Goal: Contribute content: Add original content to the website for others to see

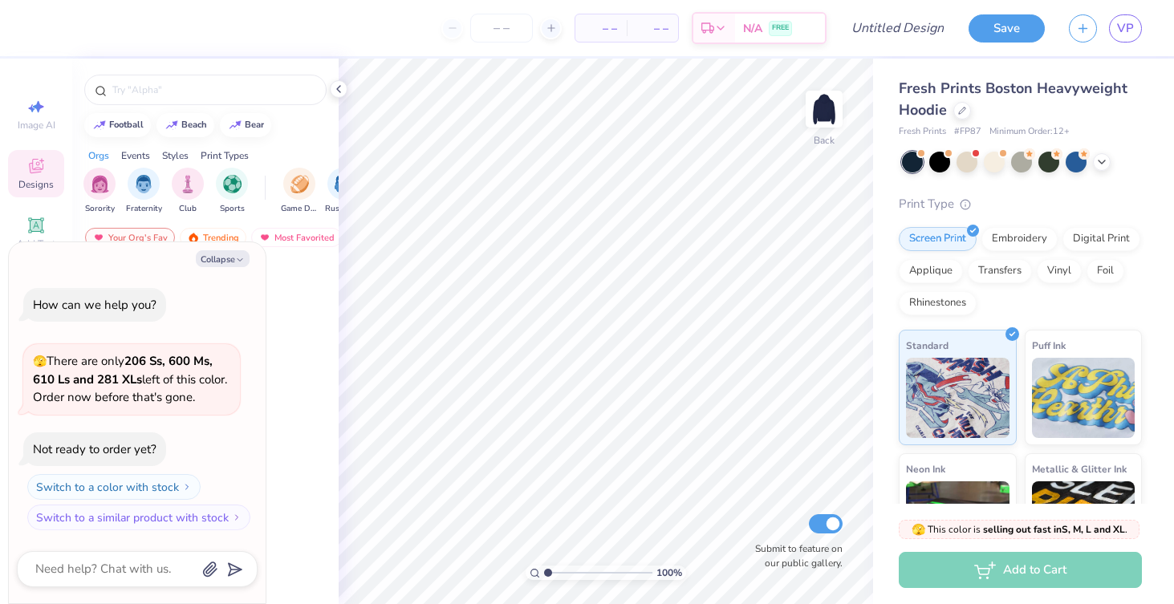
type textarea "x"
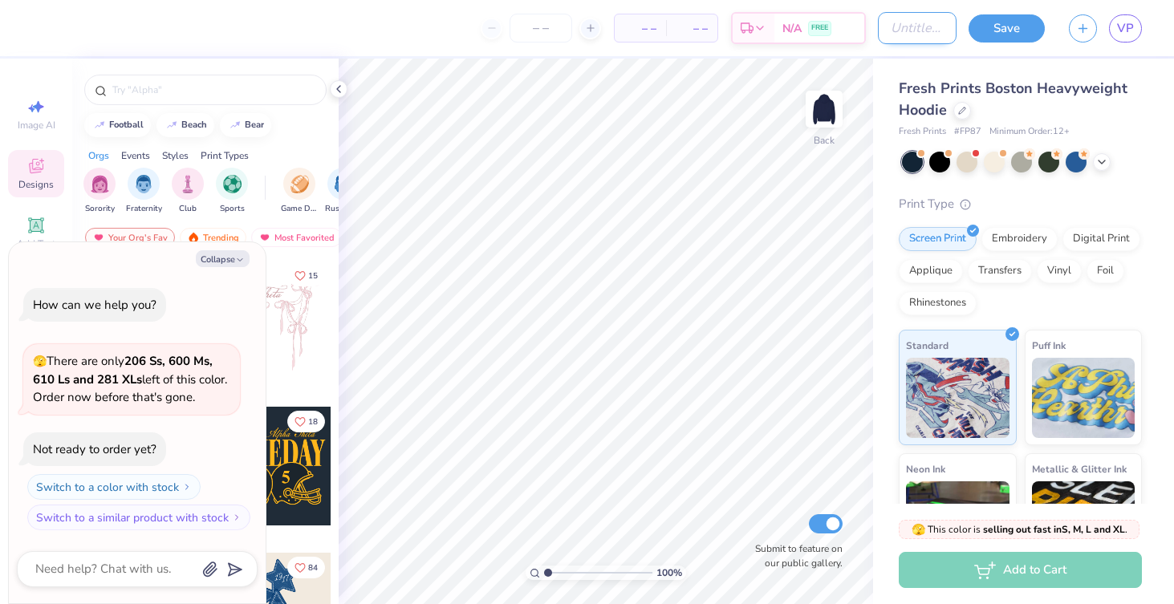
click at [902, 22] on input "Design Title" at bounding box center [917, 28] width 79 height 32
type input "C"
type textarea "x"
type input "CO"
type textarea "x"
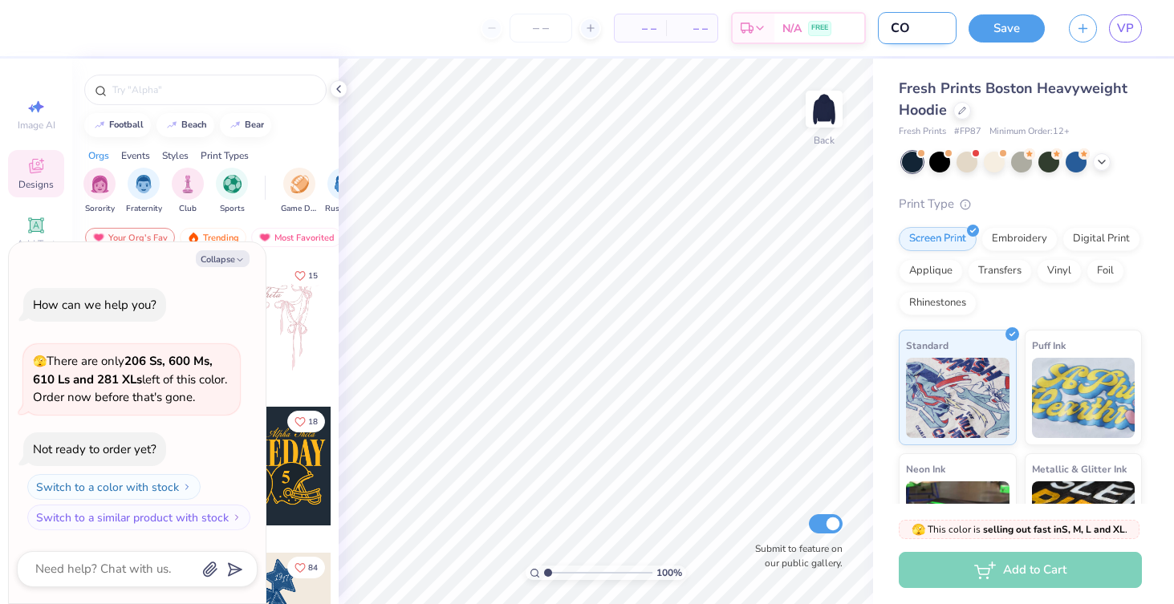
type input "COM"
type textarea "x"
type input "COMM"
type textarea "x"
type input "COMMI"
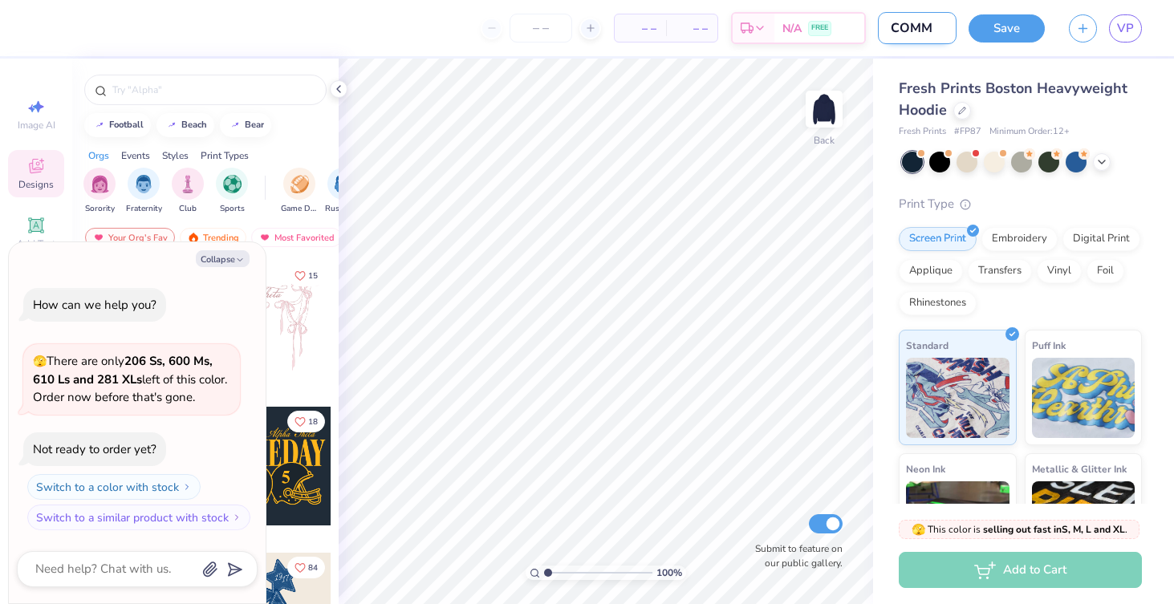
type textarea "x"
type input "COMMIT"
type textarea "x"
type input "COMMITT"
type textarea "x"
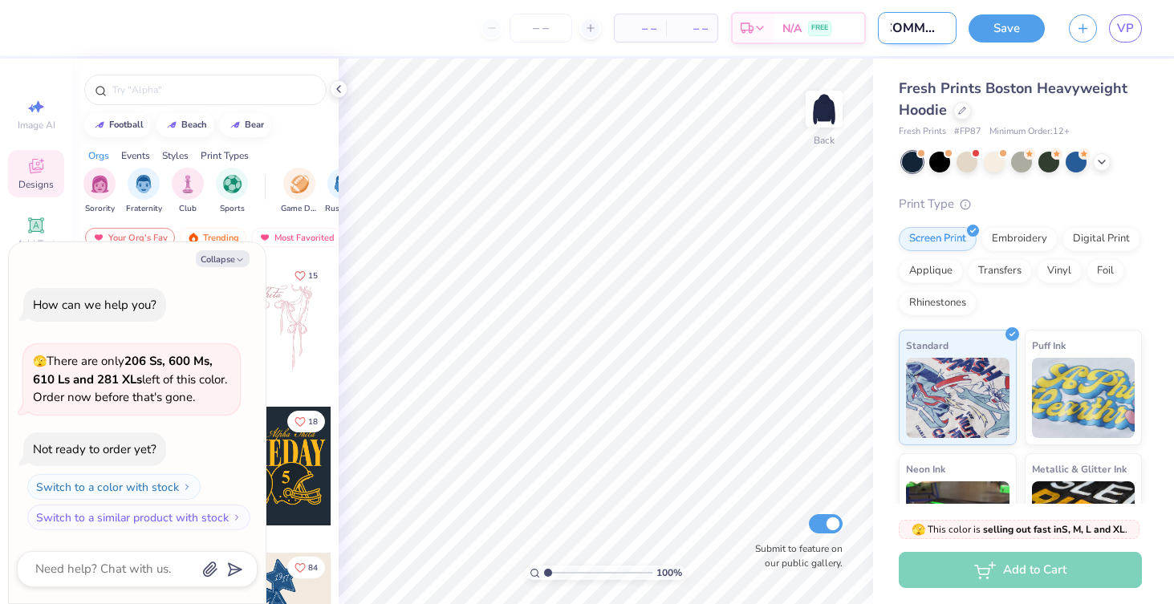
type input "COMMITTE"
type textarea "x"
type input "COMMITTEE"
type textarea "x"
type input "COMMITTEE"
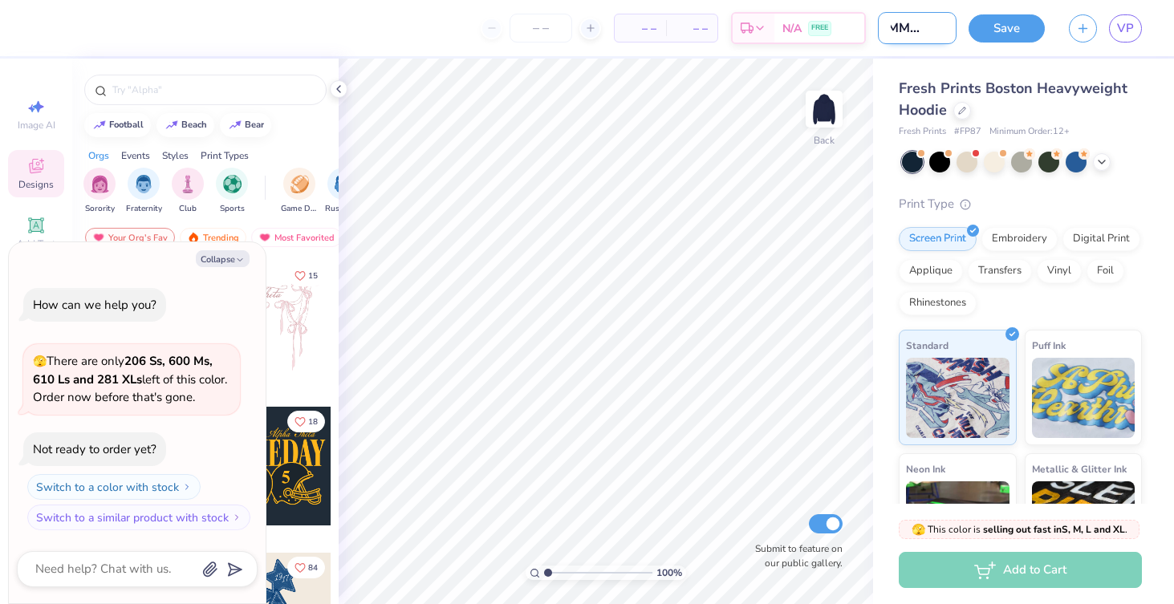
type textarea "x"
type input "COMMITTEE H"
type textarea "x"
type input "COMMITTEE HO"
type textarea "x"
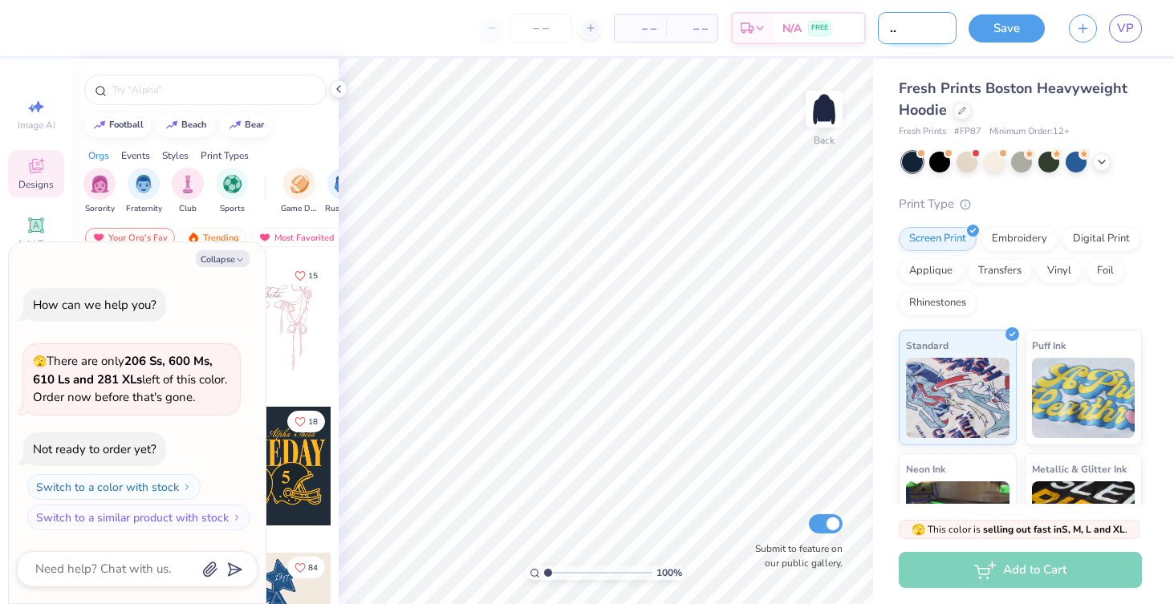
type input "COMMITTEE HOO"
type textarea "x"
type input "COMMITTEE HOOD"
type textarea "x"
type input "COMMITTEE HOODI"
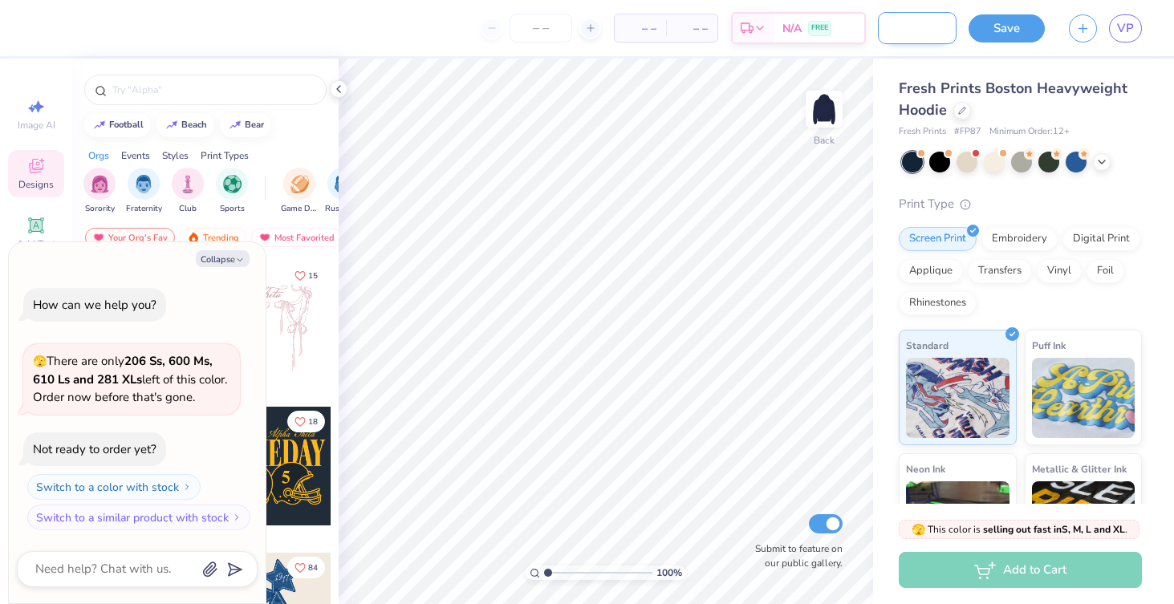
type textarea "x"
type input "COMMITTEE HOODIE"
type textarea "x"
type input "COMMITTEE HOODIE"
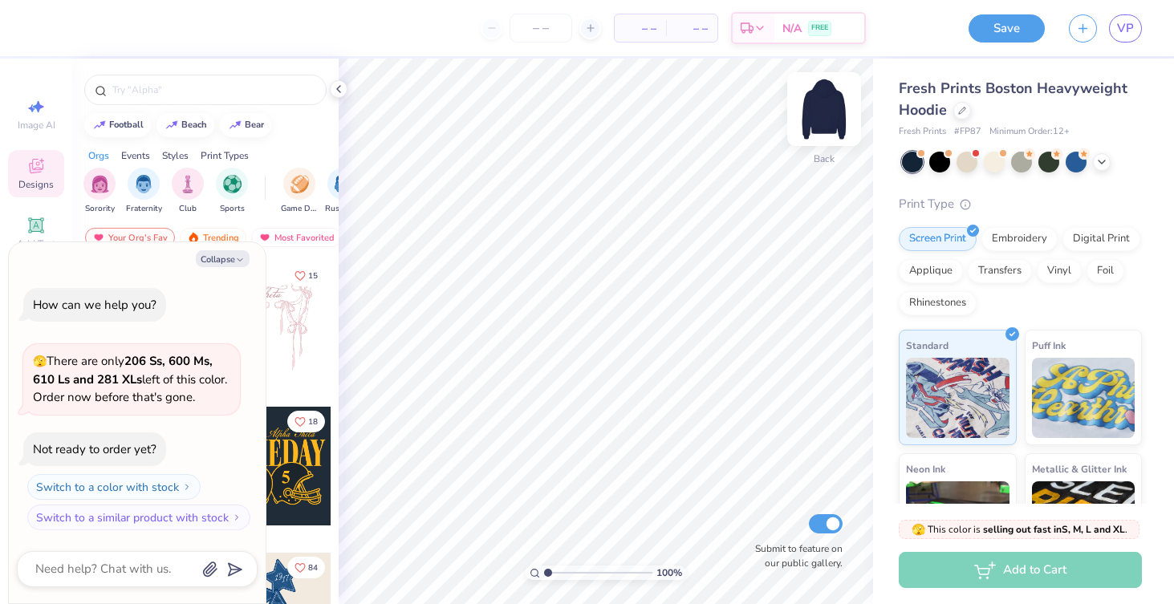
scroll to position [0, 0]
click at [235, 257] on icon "button" at bounding box center [240, 260] width 10 height 10
type textarea "x"
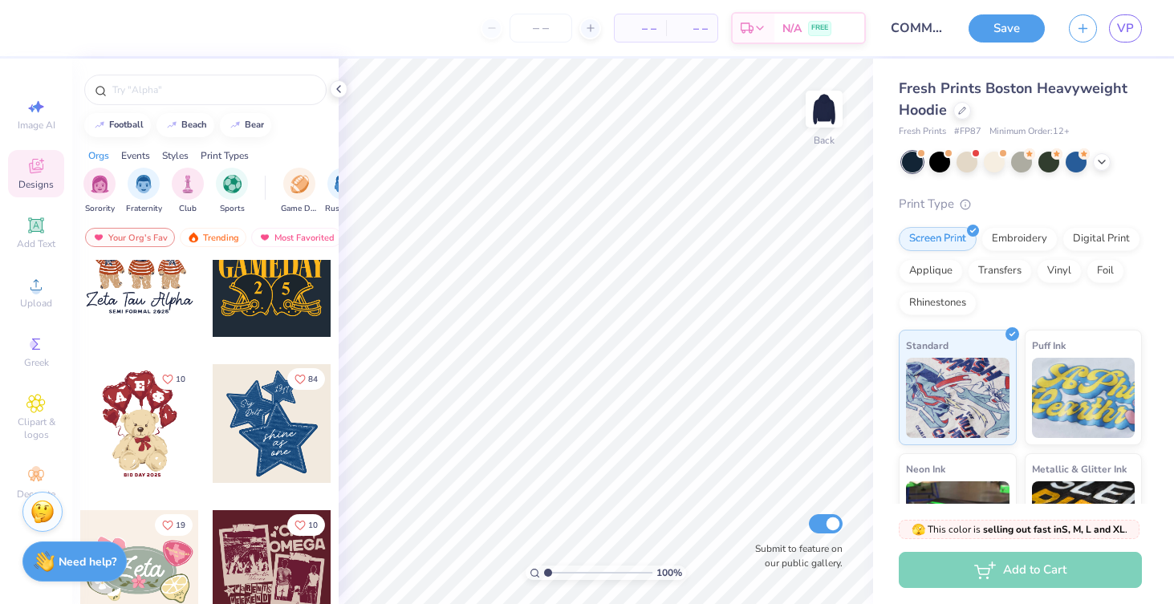
scroll to position [410, 0]
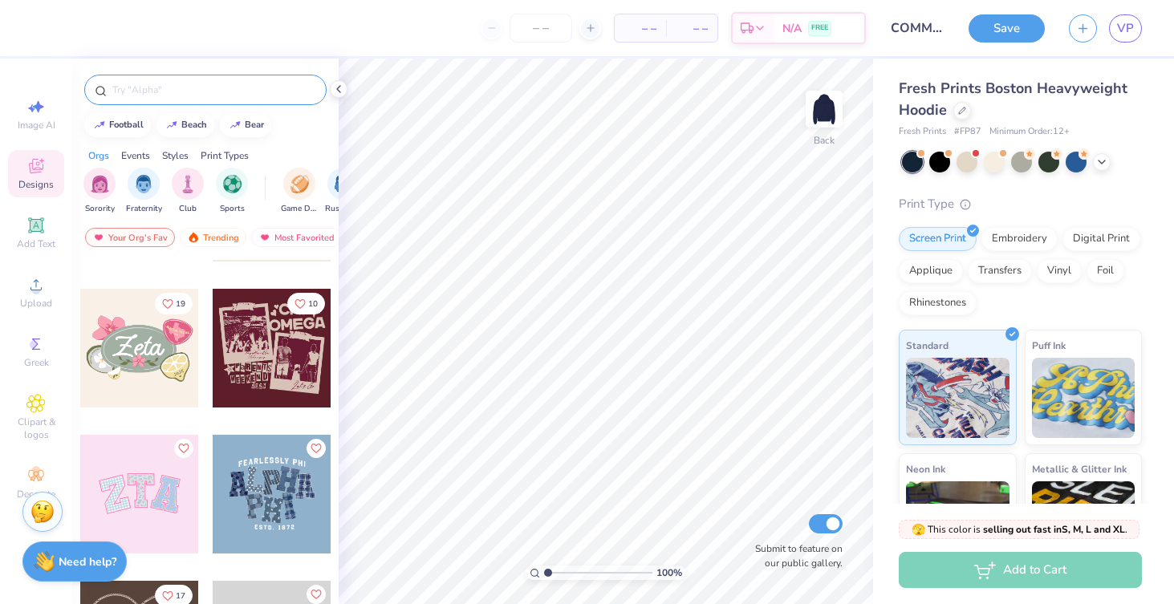
click at [156, 83] on input "text" at bounding box center [213, 90] width 205 height 16
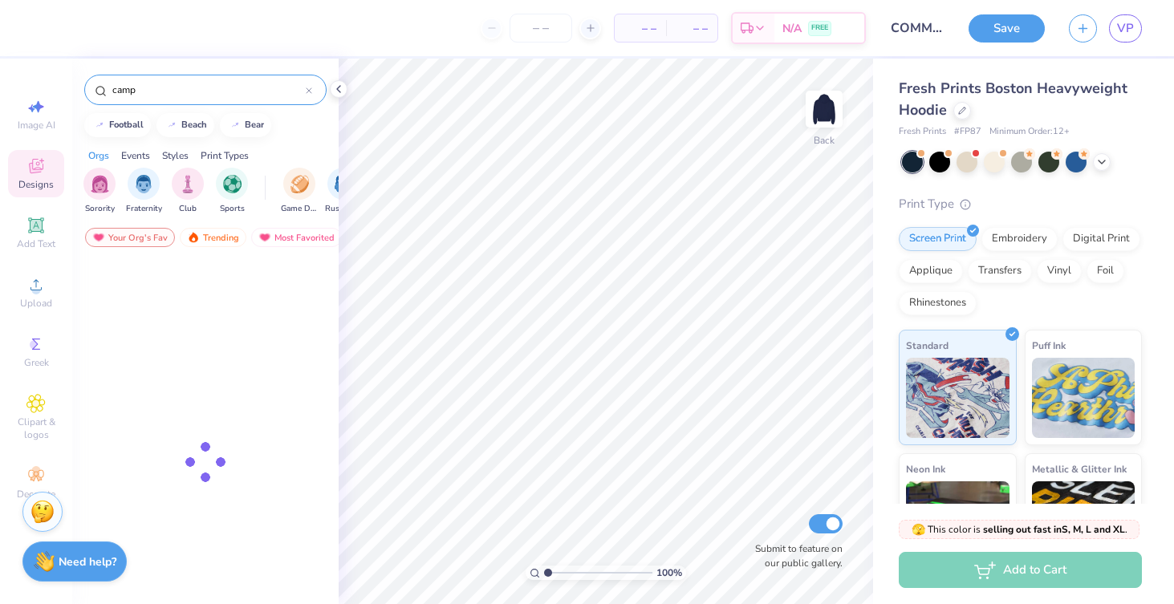
type input "camp"
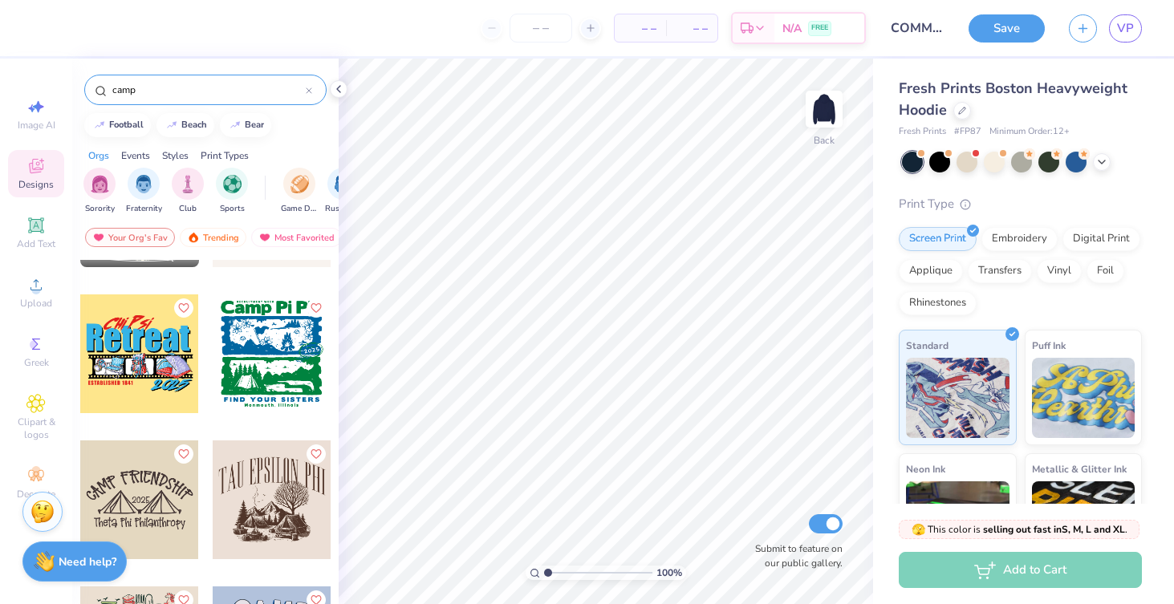
scroll to position [962, 0]
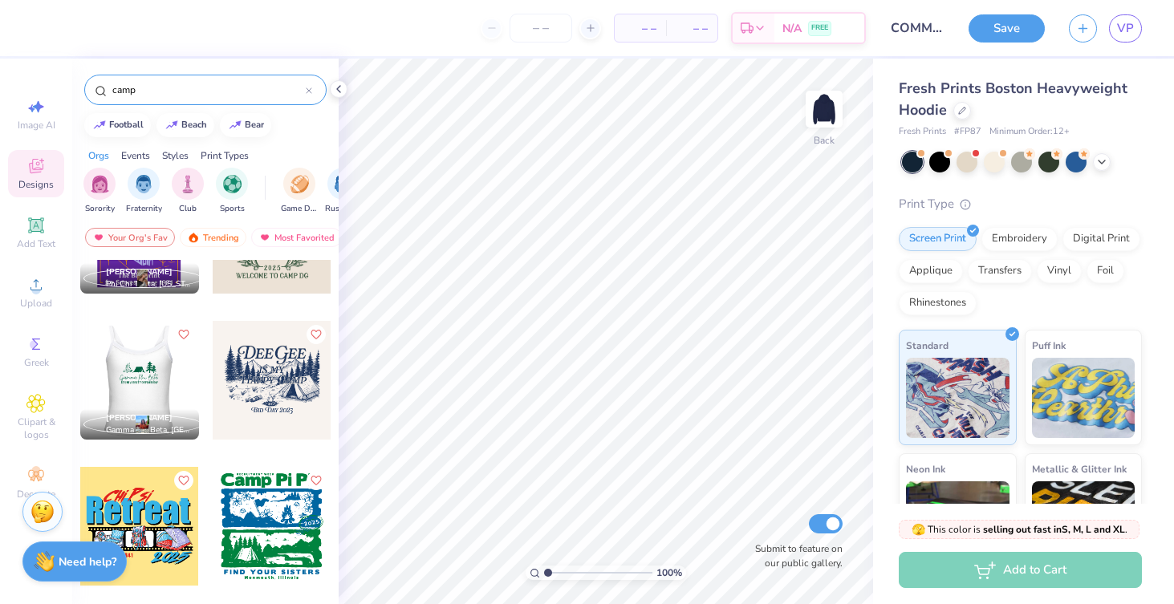
click at [132, 376] on div at bounding box center [138, 380] width 119 height 119
click at [182, 334] on icon "Like" at bounding box center [182, 332] width 11 height 11
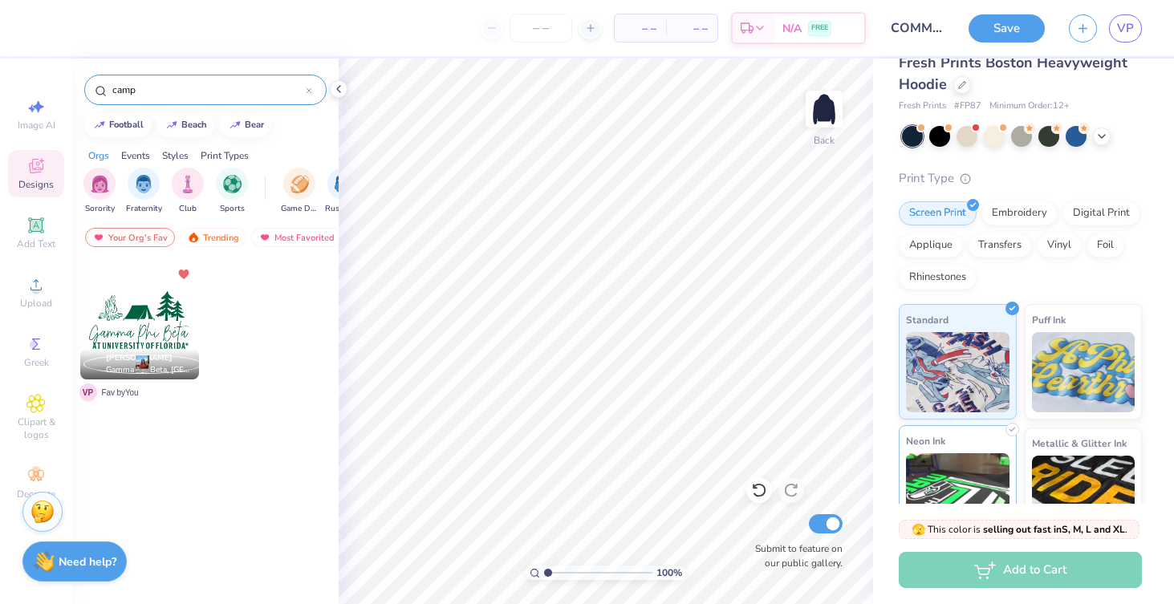
scroll to position [0, 0]
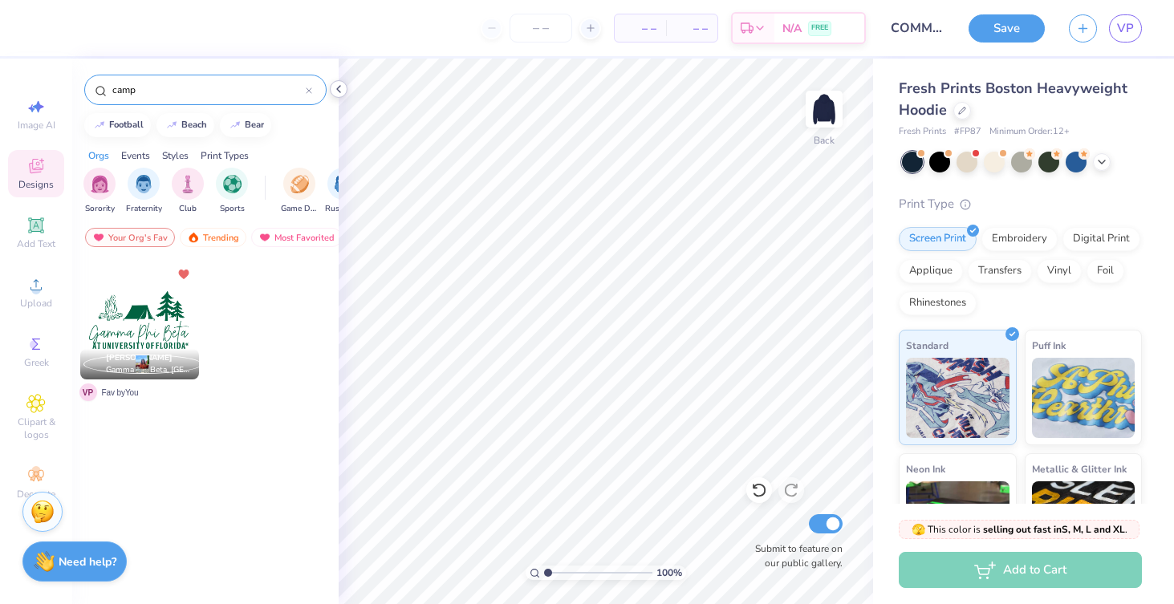
click at [333, 88] on icon at bounding box center [338, 89] width 13 height 13
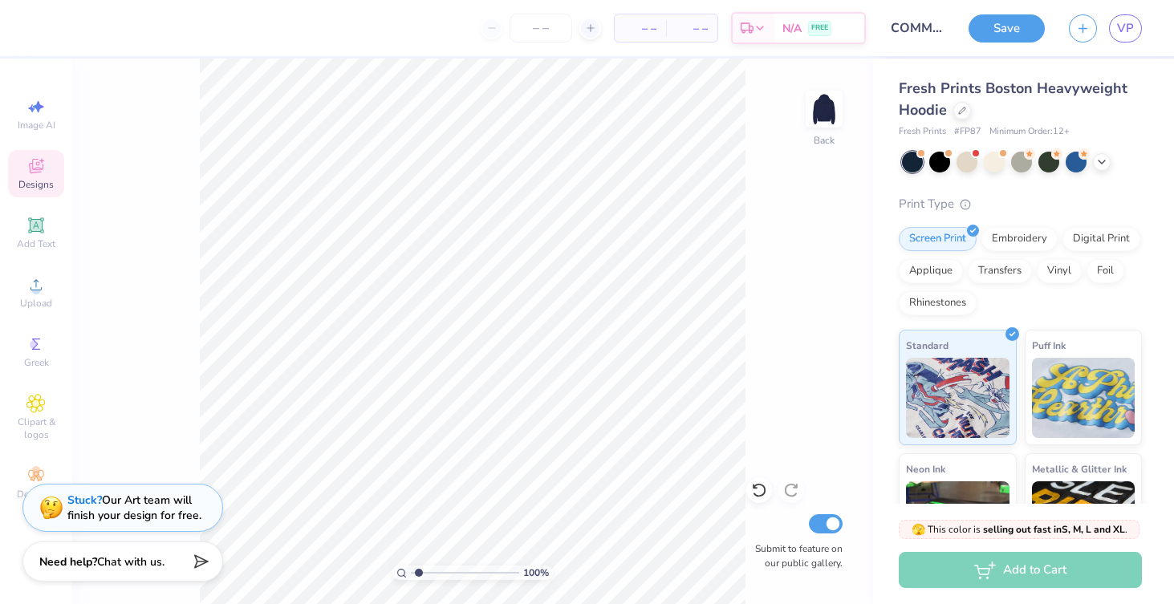
type input "2.32"
type textarea "x"
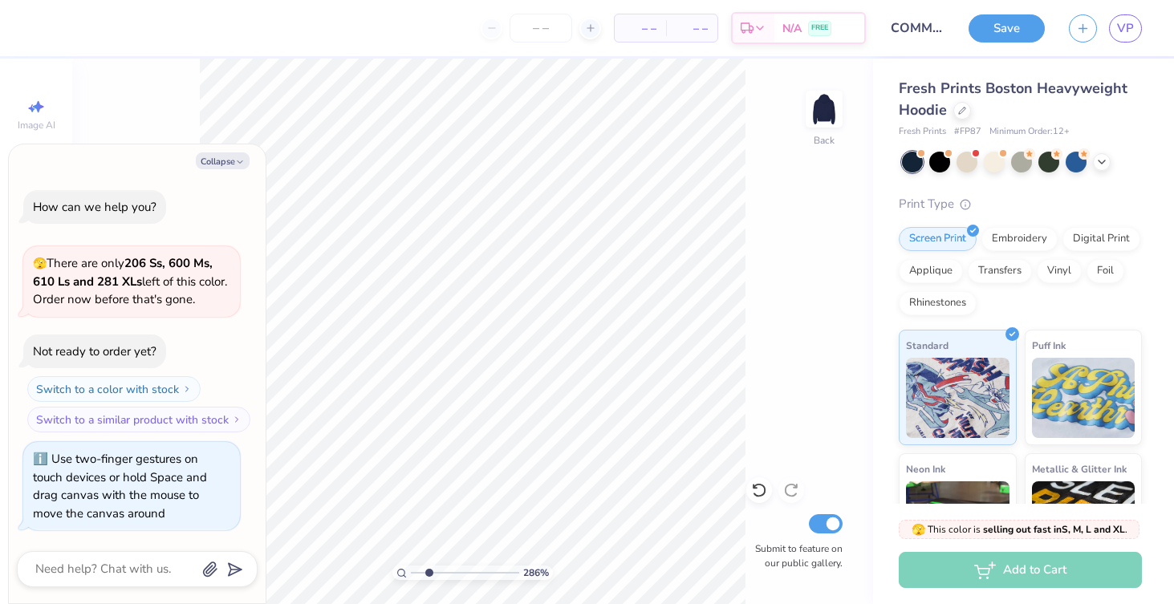
type input "2.86"
type textarea "x"
type input "1"
drag, startPoint x: 411, startPoint y: 573, endPoint x: 347, endPoint y: 566, distance: 64.5
click at [411, 566] on input "range" at bounding box center [465, 572] width 108 height 14
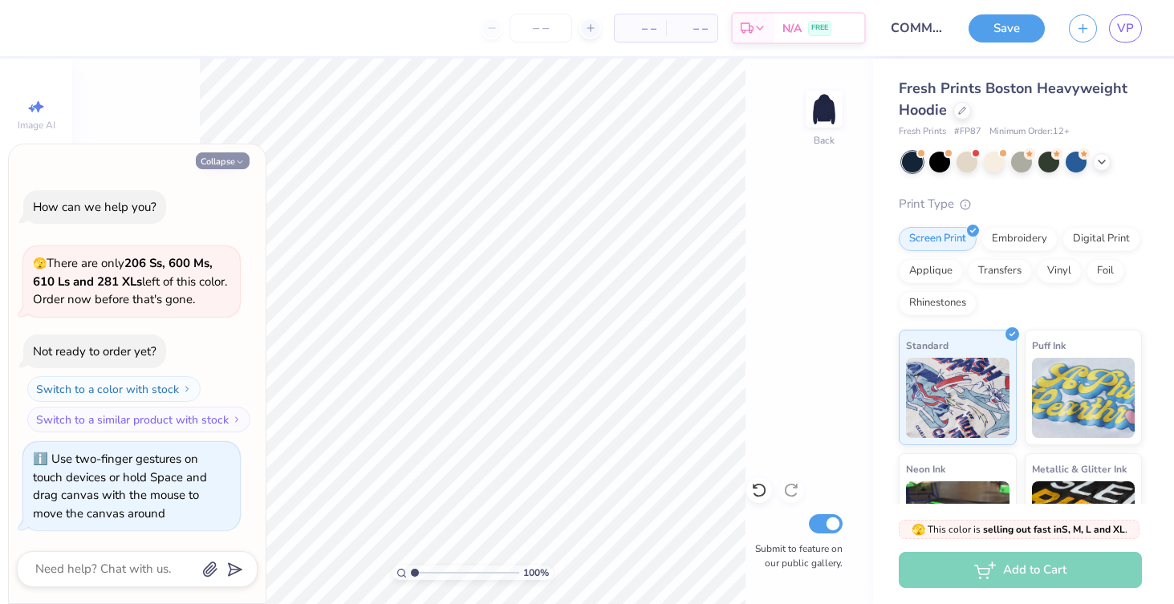
click at [242, 160] on polyline "button" at bounding box center [239, 161] width 5 height 2
type textarea "x"
